Goal: Task Accomplishment & Management: Use online tool/utility

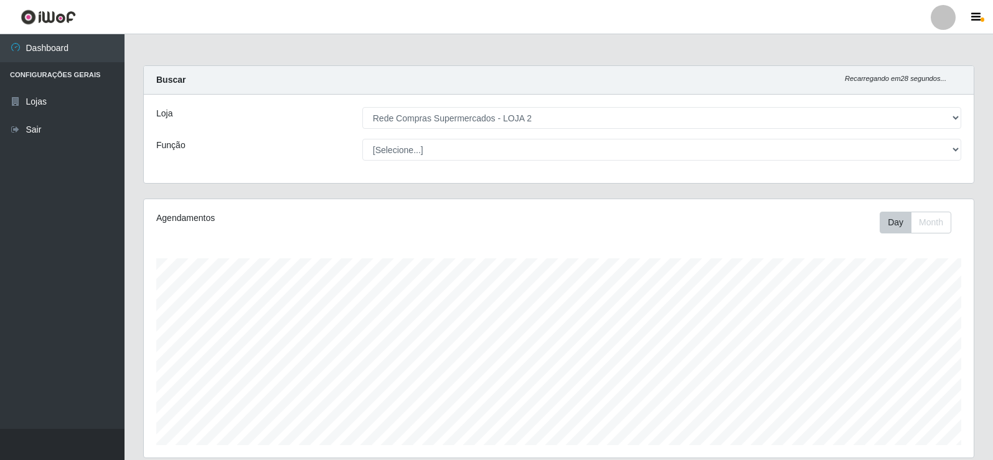
select select "161"
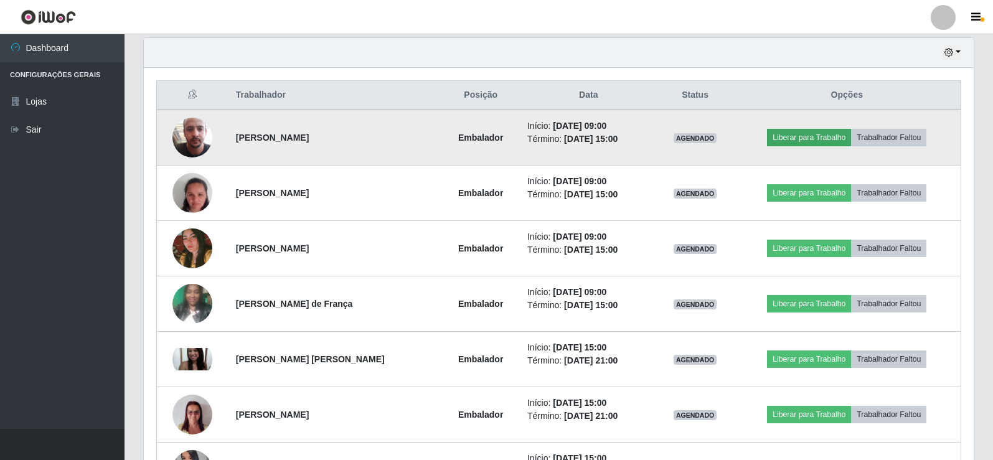
scroll to position [258, 830]
click at [810, 139] on button "Liberar para Trabalho" at bounding box center [809, 137] width 84 height 17
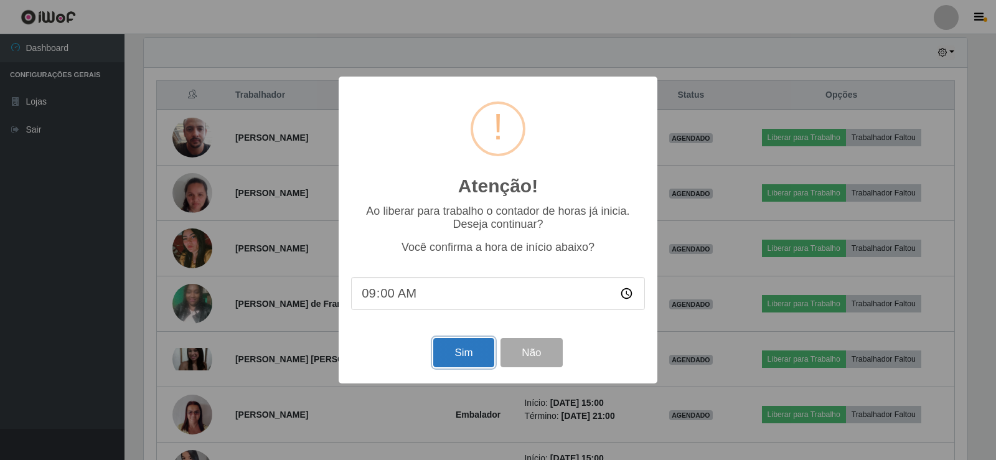
click at [464, 355] on button "Sim" at bounding box center [463, 352] width 60 height 29
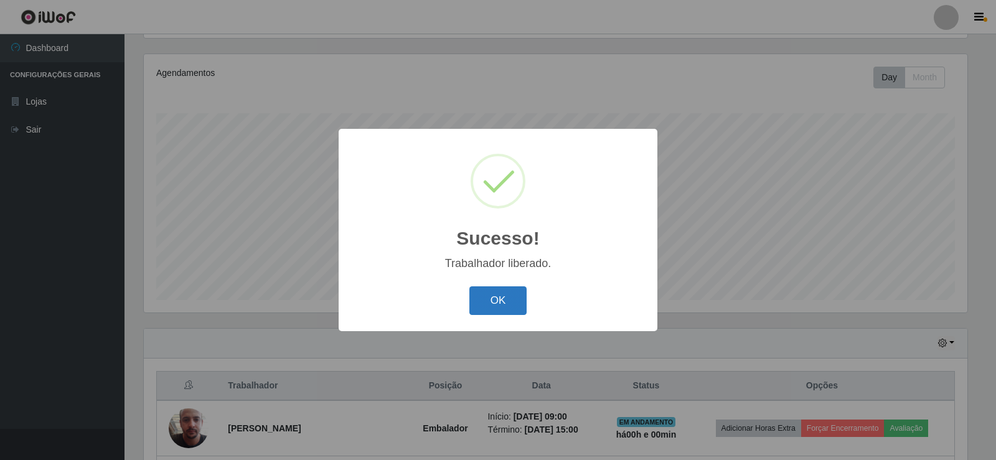
click at [484, 310] on button "OK" at bounding box center [498, 300] width 58 height 29
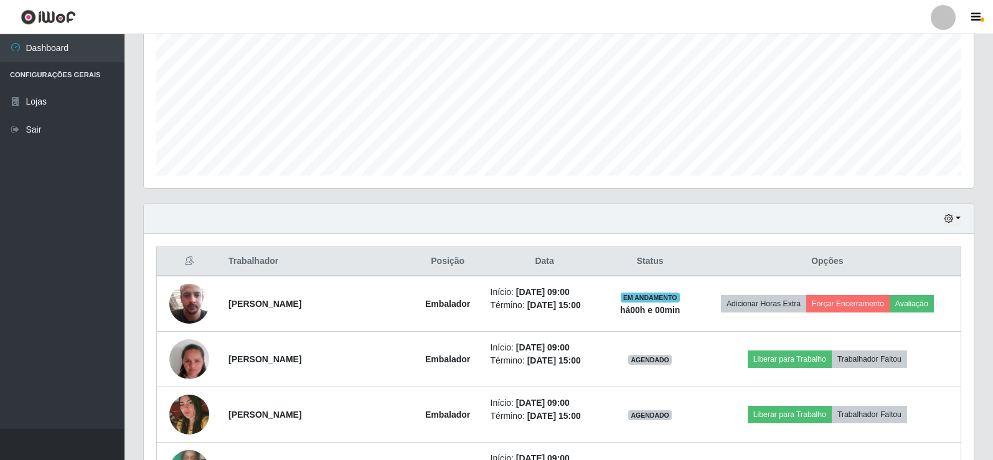
scroll to position [332, 0]
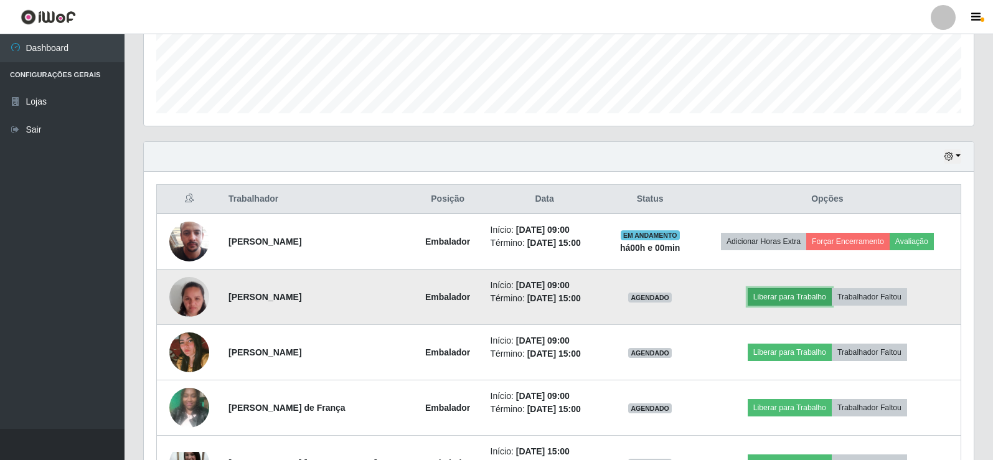
click at [804, 299] on button "Liberar para Trabalho" at bounding box center [790, 296] width 84 height 17
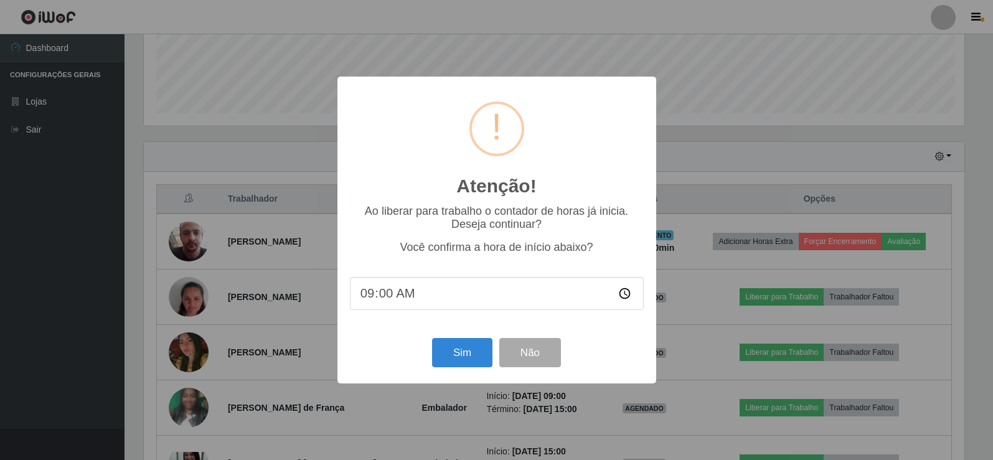
scroll to position [258, 824]
click at [461, 360] on button "Sim" at bounding box center [463, 352] width 60 height 29
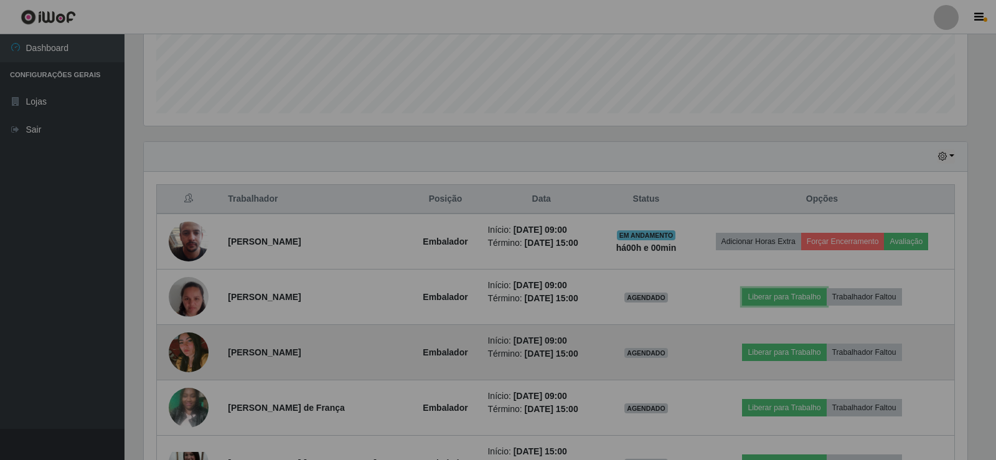
scroll to position [258, 830]
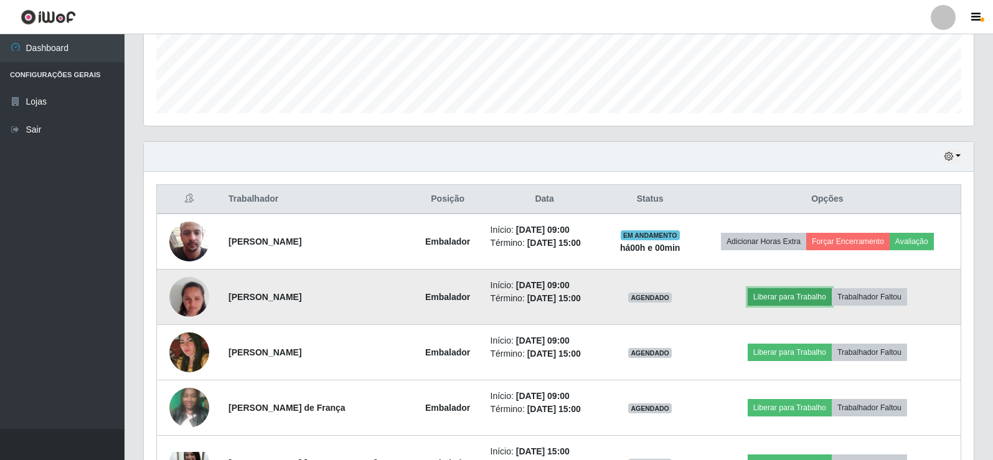
click at [797, 299] on button "Liberar para Trabalho" at bounding box center [790, 296] width 84 height 17
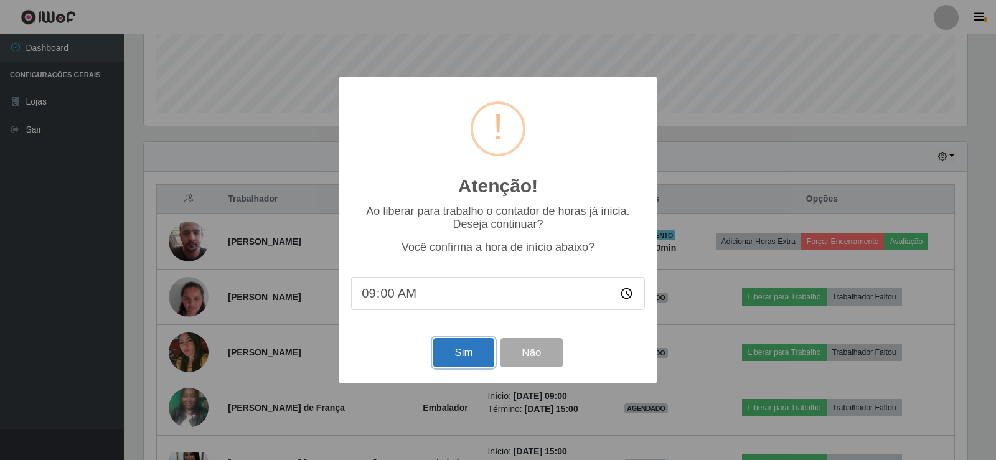
click at [478, 352] on button "Sim" at bounding box center [463, 352] width 60 height 29
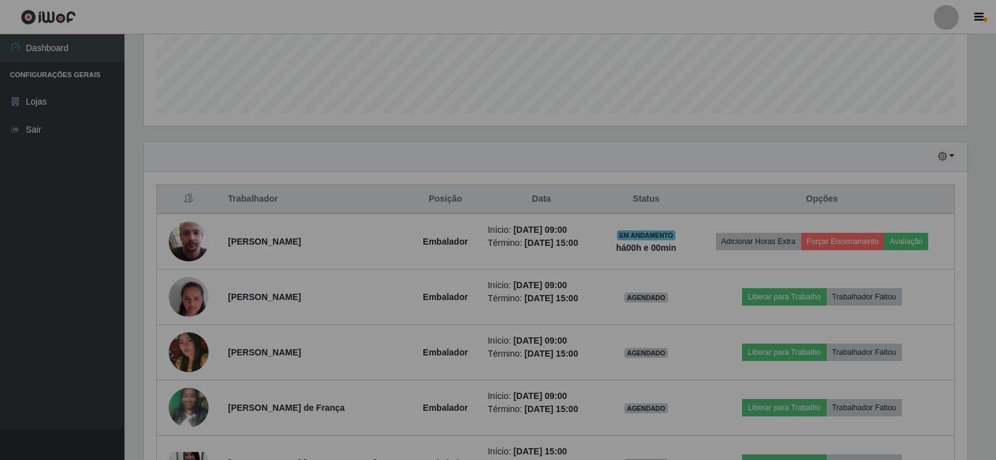
scroll to position [622205, 621640]
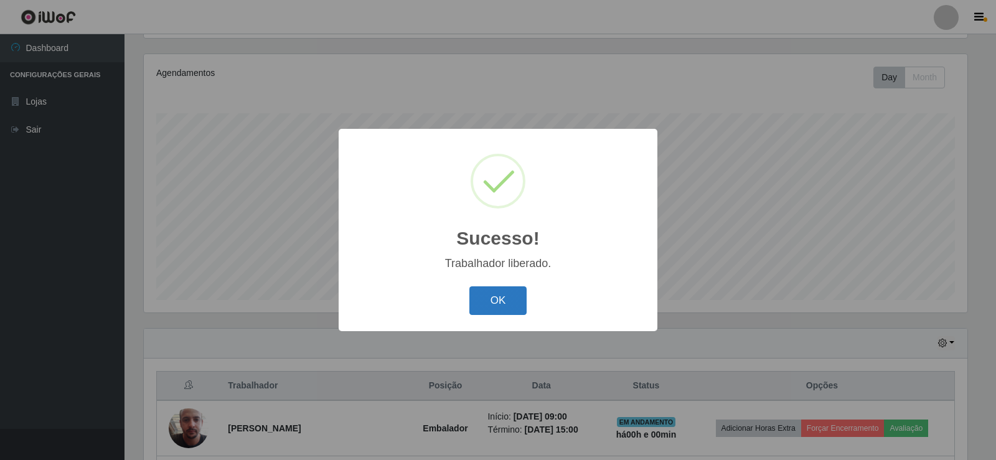
click at [515, 307] on button "OK" at bounding box center [498, 300] width 58 height 29
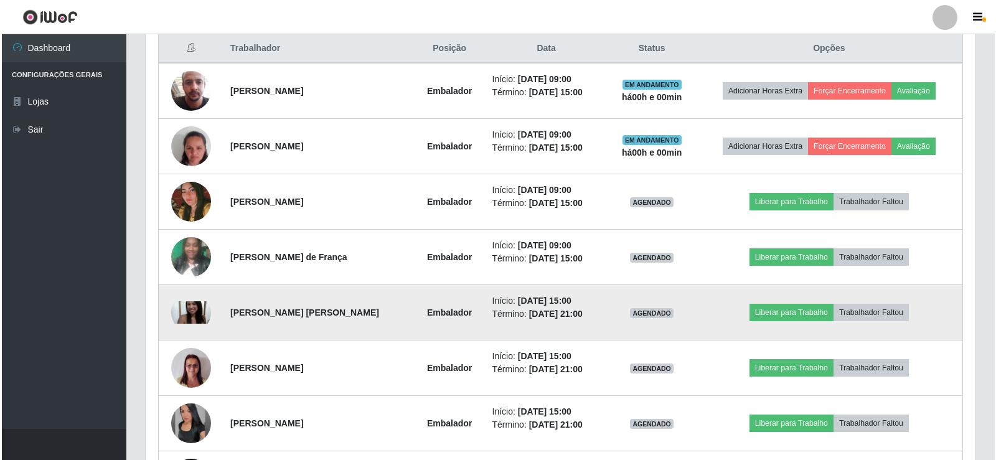
scroll to position [519, 0]
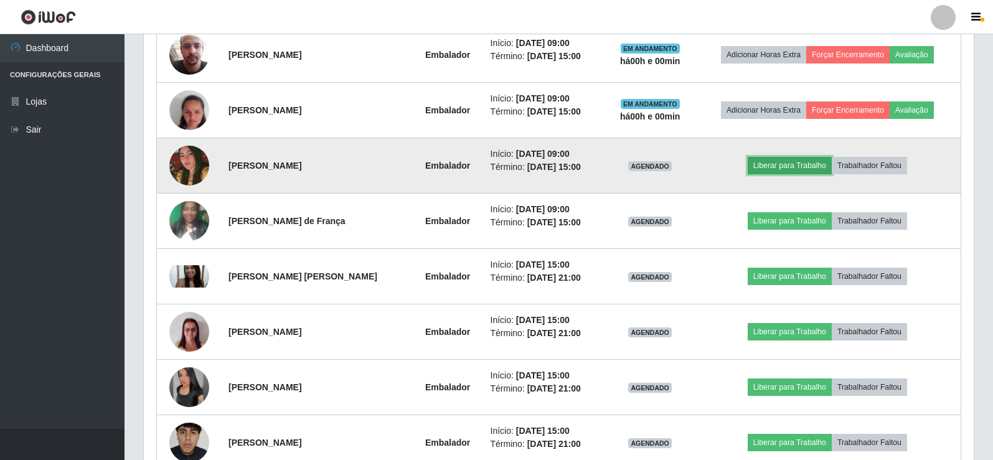
click at [798, 167] on button "Liberar para Trabalho" at bounding box center [790, 165] width 84 height 17
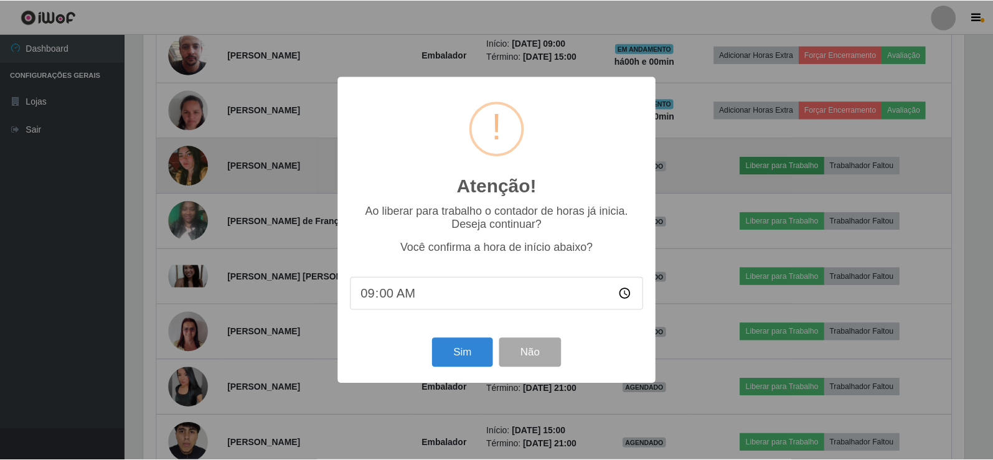
scroll to position [258, 824]
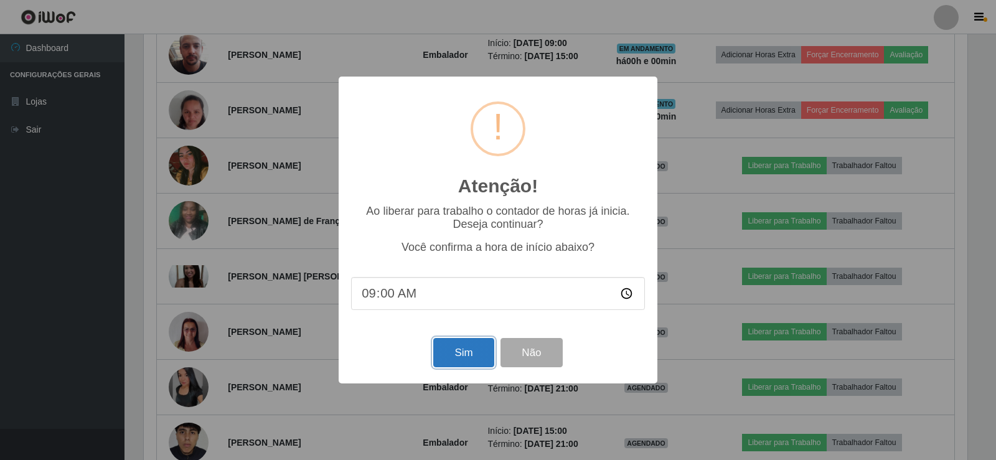
click at [466, 360] on button "Sim" at bounding box center [463, 352] width 60 height 29
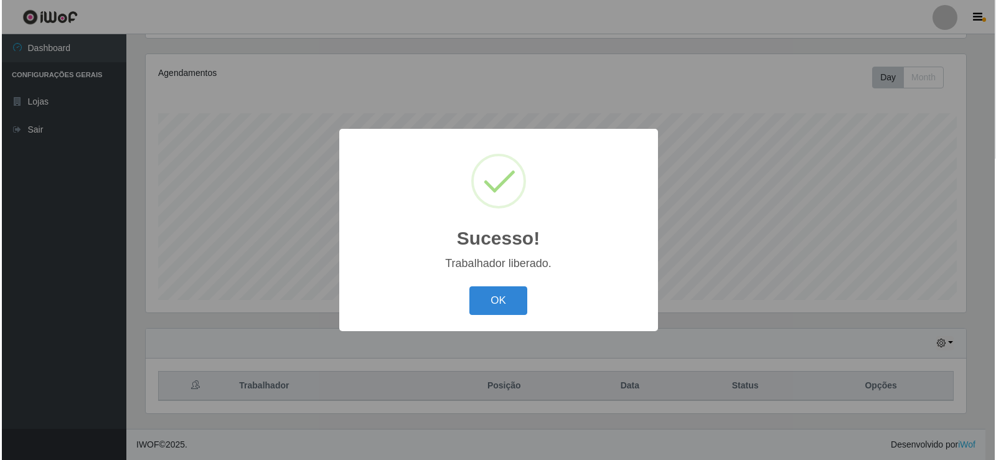
scroll to position [0, 0]
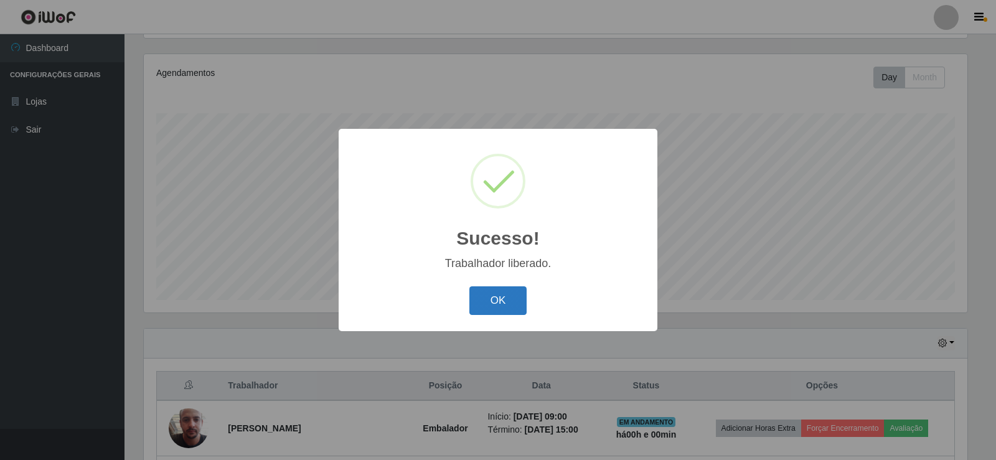
click at [500, 304] on button "OK" at bounding box center [498, 300] width 58 height 29
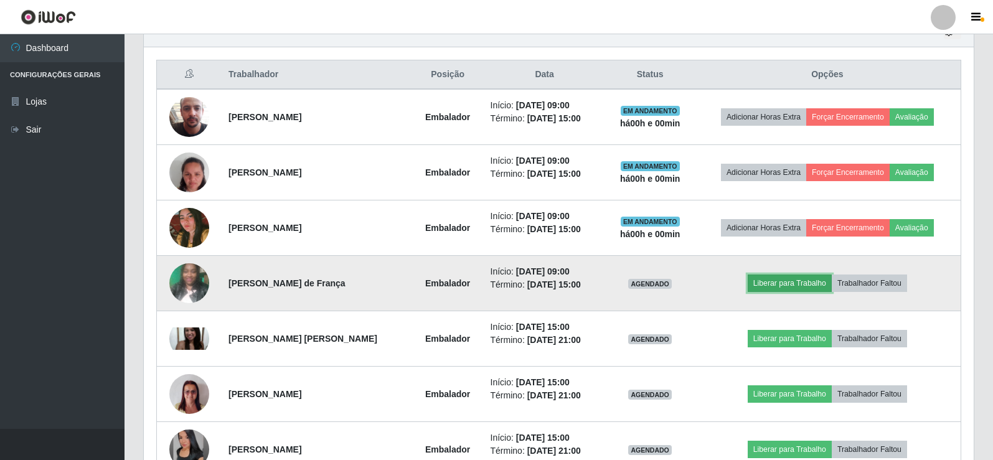
click at [810, 275] on button "Liberar para Trabalho" at bounding box center [790, 283] width 84 height 17
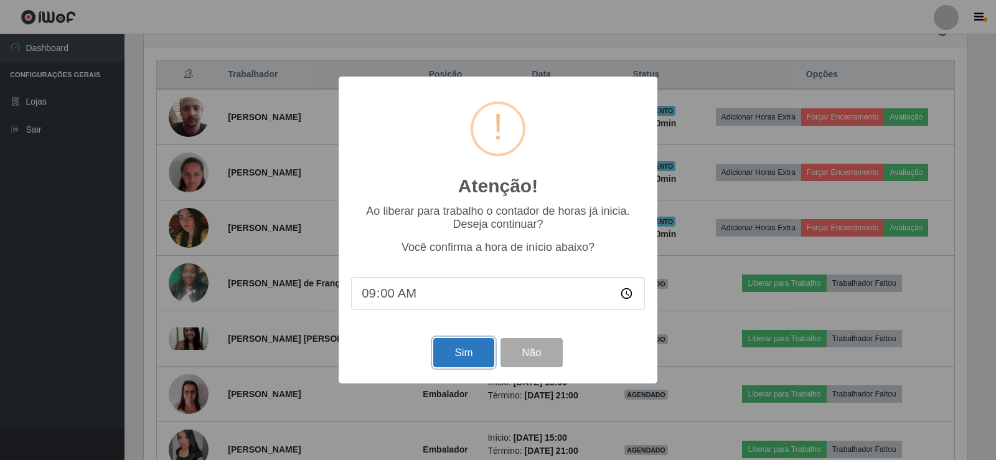
click at [450, 356] on button "Sim" at bounding box center [463, 352] width 60 height 29
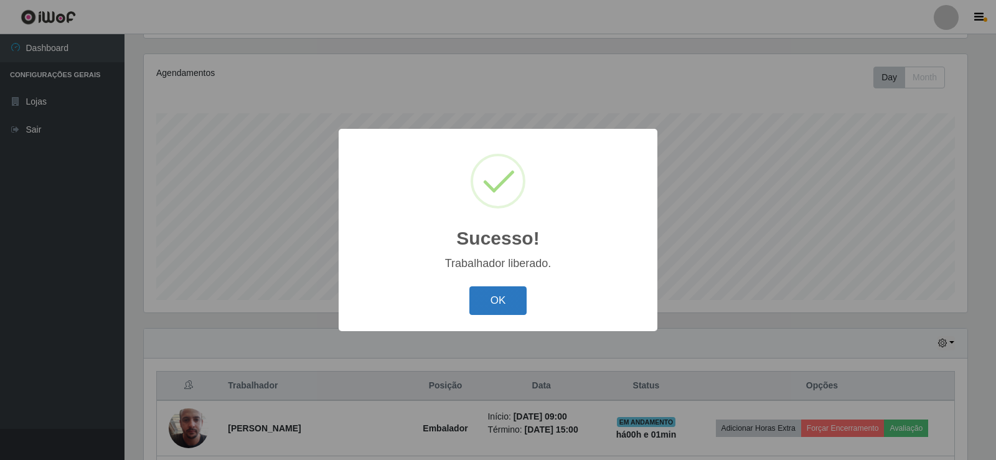
click at [512, 302] on button "OK" at bounding box center [498, 300] width 58 height 29
